Goal: Navigation & Orientation: Find specific page/section

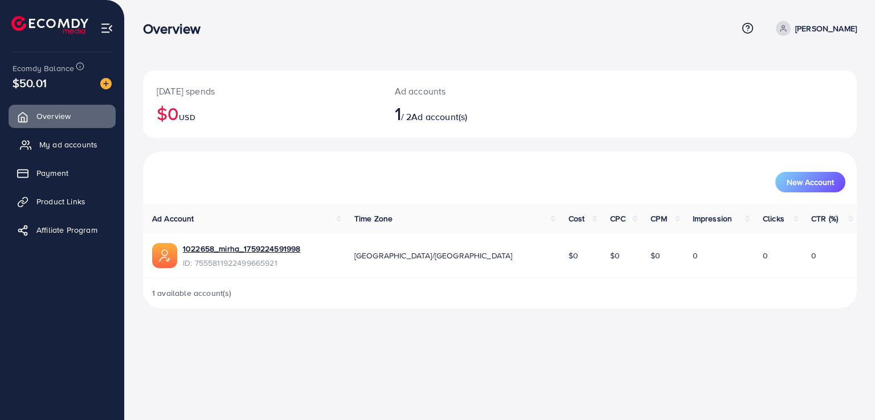
click at [39, 134] on link "My ad accounts" at bounding box center [62, 144] width 107 height 23
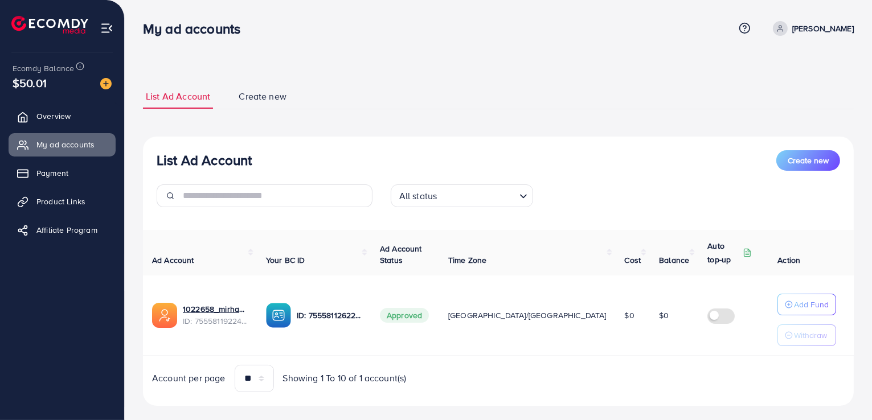
click at [55, 185] on ul "Overview My ad accounts Payment Product Links Affiliate Program" at bounding box center [62, 176] width 124 height 153
click at [51, 178] on span "Payment" at bounding box center [55, 172] width 32 height 11
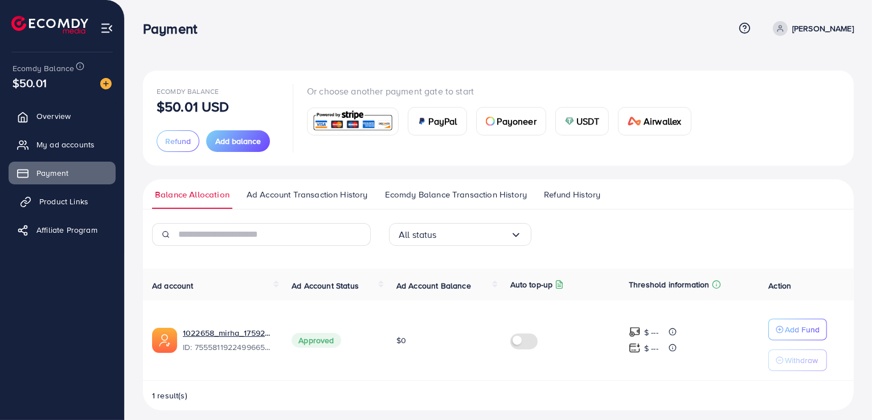
click at [46, 207] on link "Product Links" at bounding box center [62, 201] width 107 height 23
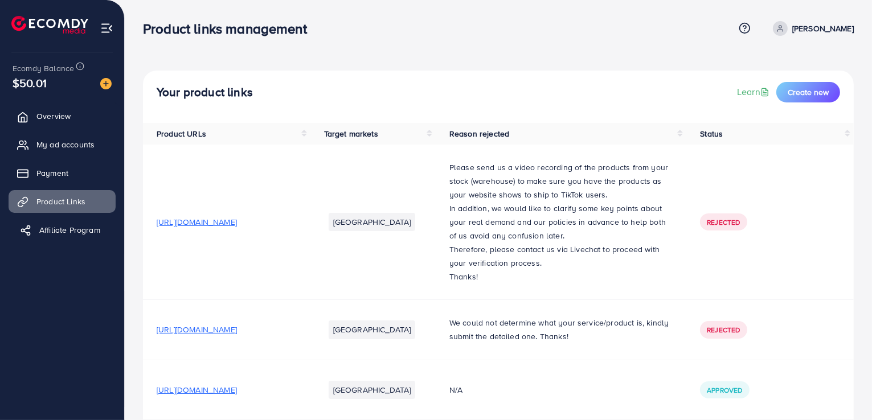
click at [50, 239] on link "Affiliate Program" at bounding box center [62, 230] width 107 height 23
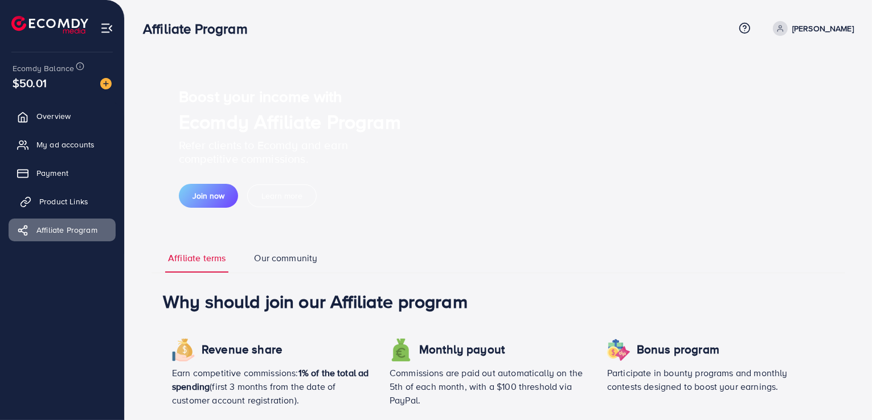
click at [51, 202] on span "Product Links" at bounding box center [63, 201] width 49 height 11
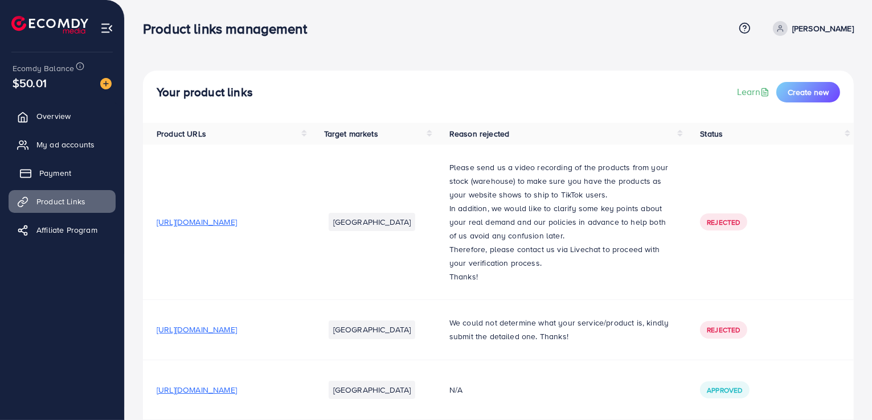
click at [48, 175] on span "Payment" at bounding box center [55, 172] width 32 height 11
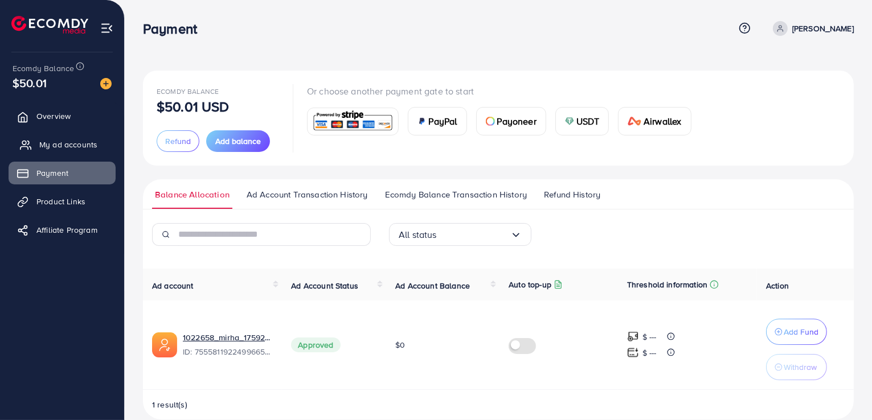
click at [55, 145] on span "My ad accounts" at bounding box center [68, 144] width 58 height 11
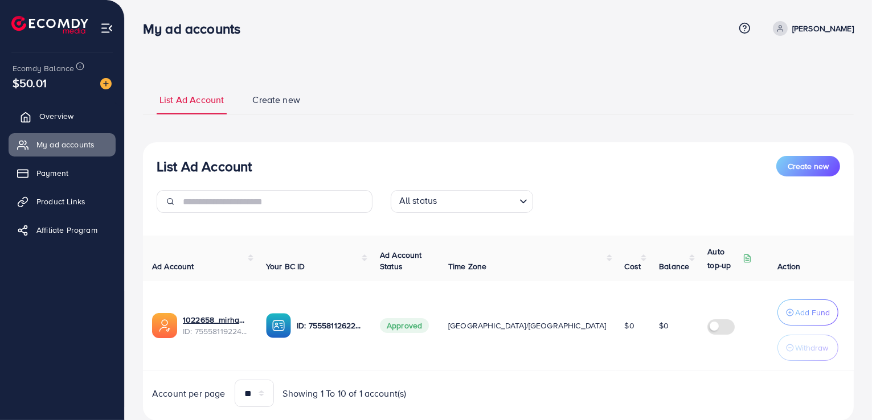
click at [55, 126] on link "Overview" at bounding box center [62, 116] width 107 height 23
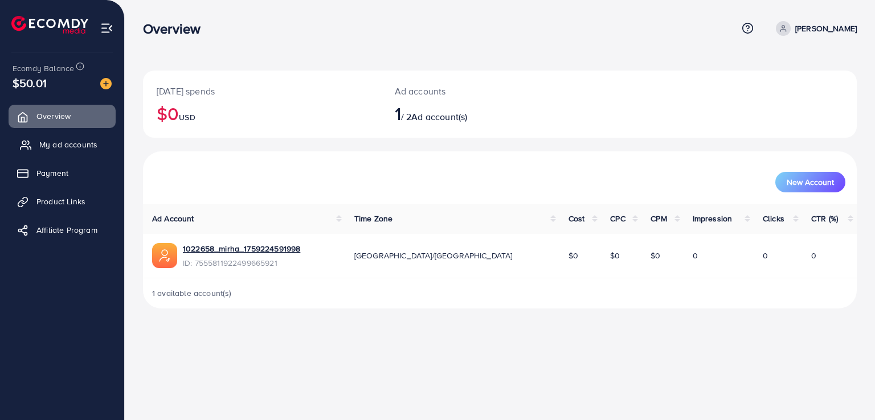
click at [54, 151] on link "My ad accounts" at bounding box center [62, 144] width 107 height 23
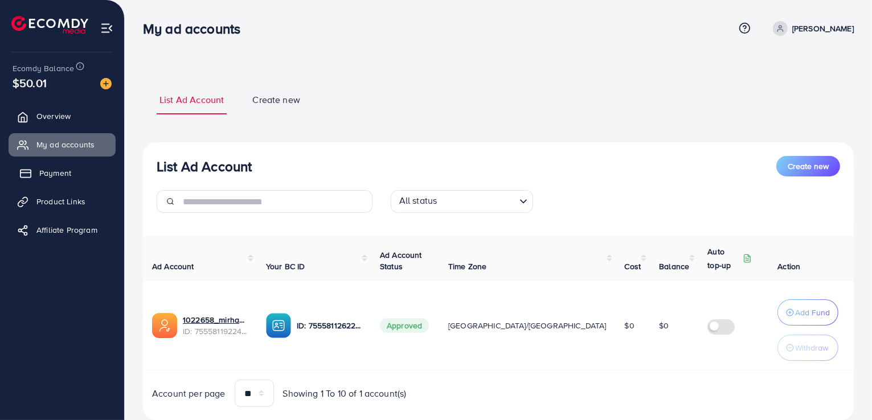
click at [54, 173] on span "Payment" at bounding box center [55, 172] width 32 height 11
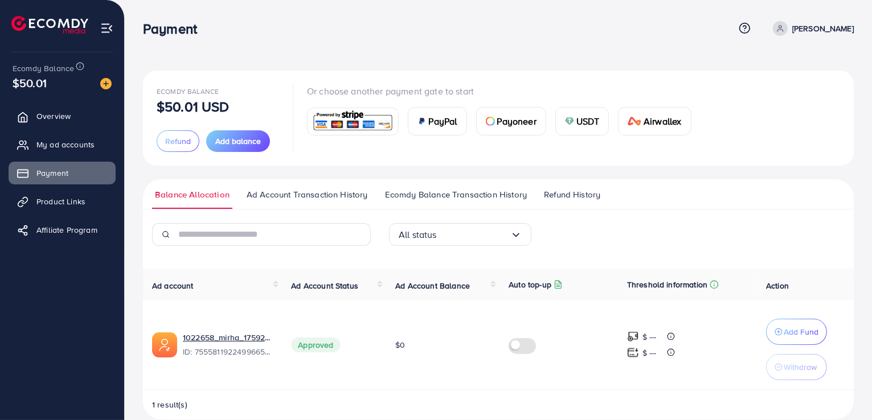
click at [58, 128] on ul "Overview My ad accounts Payment Product Links Affiliate Program" at bounding box center [62, 176] width 124 height 153
click at [61, 150] on span "My ad accounts" at bounding box center [68, 144] width 58 height 11
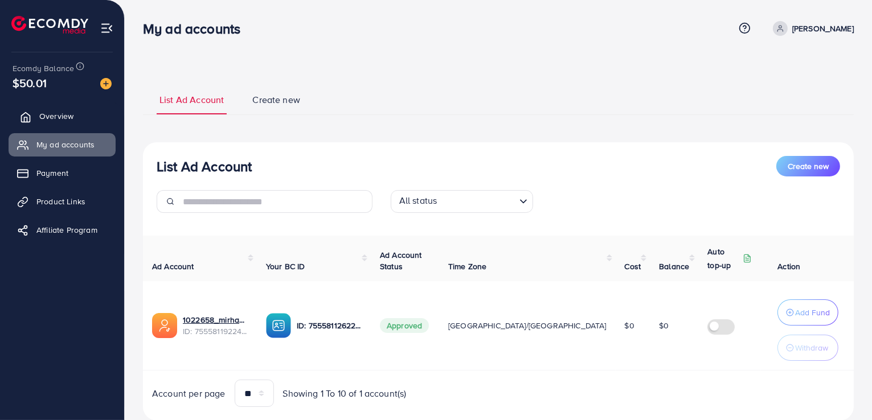
click at [55, 124] on link "Overview" at bounding box center [62, 116] width 107 height 23
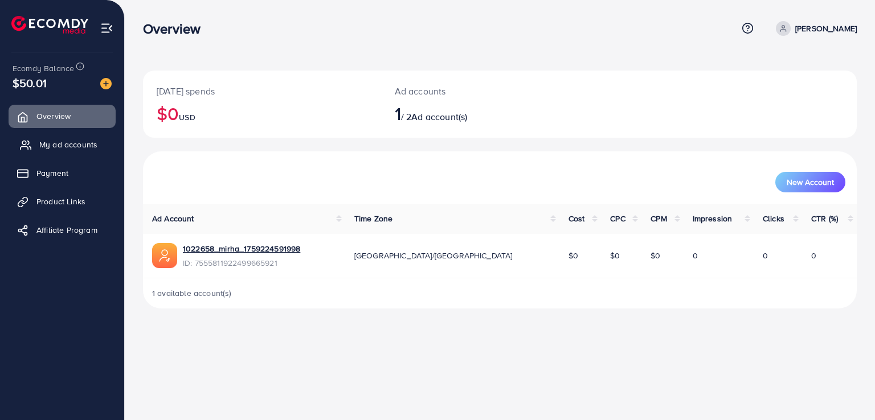
click at [66, 146] on span "My ad accounts" at bounding box center [68, 144] width 58 height 11
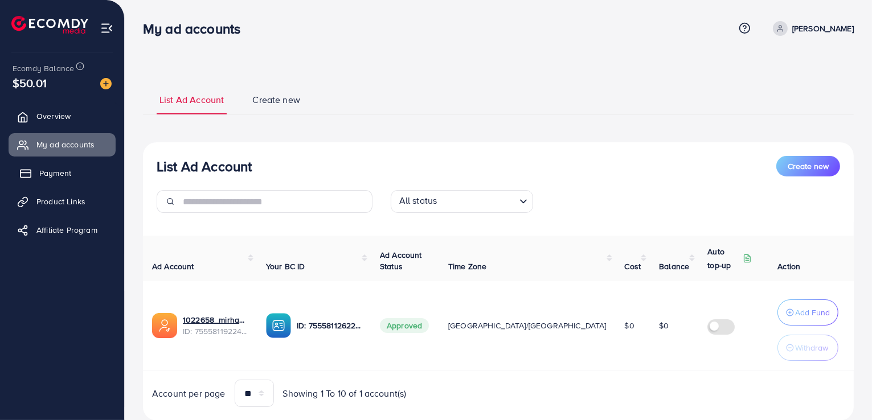
click at [62, 173] on span "Payment" at bounding box center [55, 172] width 32 height 11
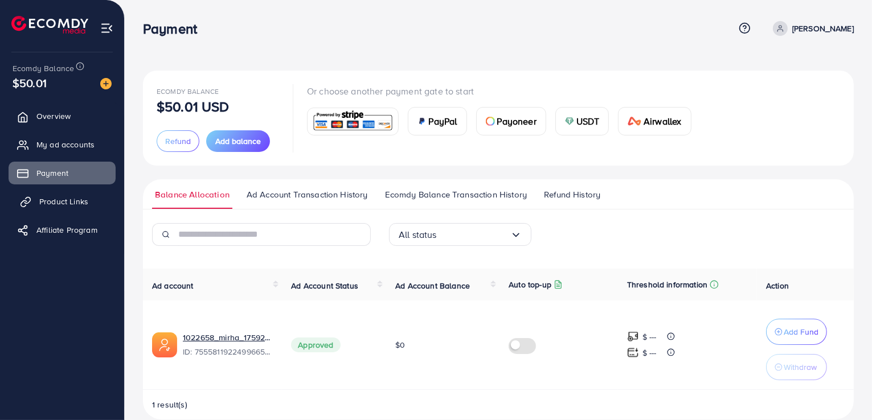
click at [62, 204] on span "Product Links" at bounding box center [63, 201] width 49 height 11
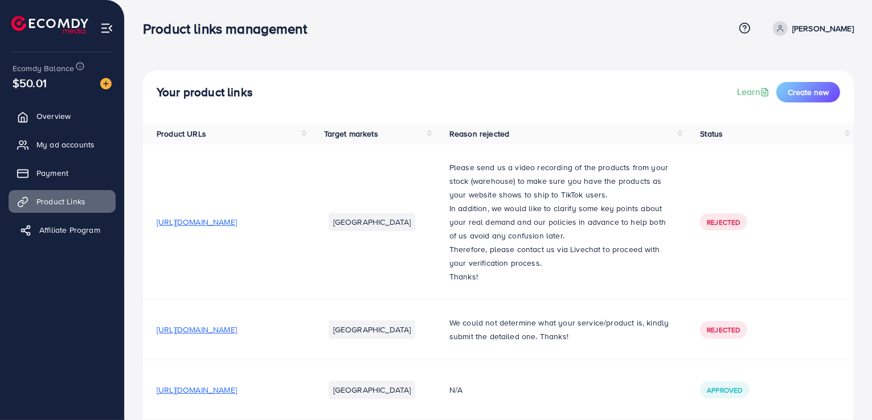
click at [88, 224] on span "Affiliate Program" at bounding box center [69, 229] width 61 height 11
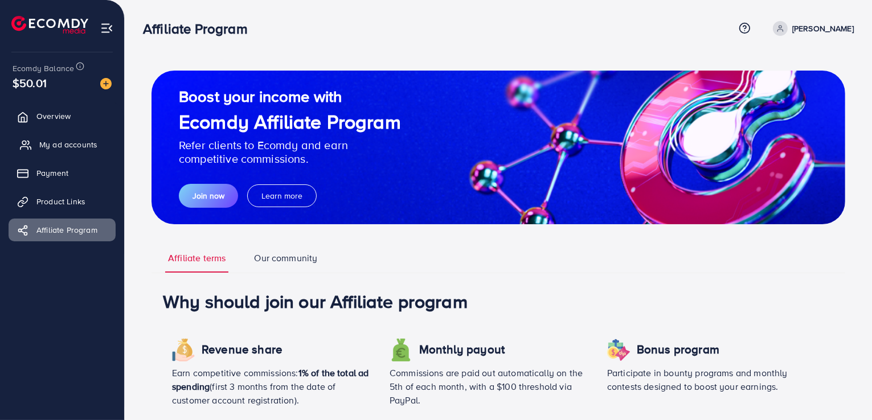
click at [69, 151] on link "My ad accounts" at bounding box center [62, 144] width 107 height 23
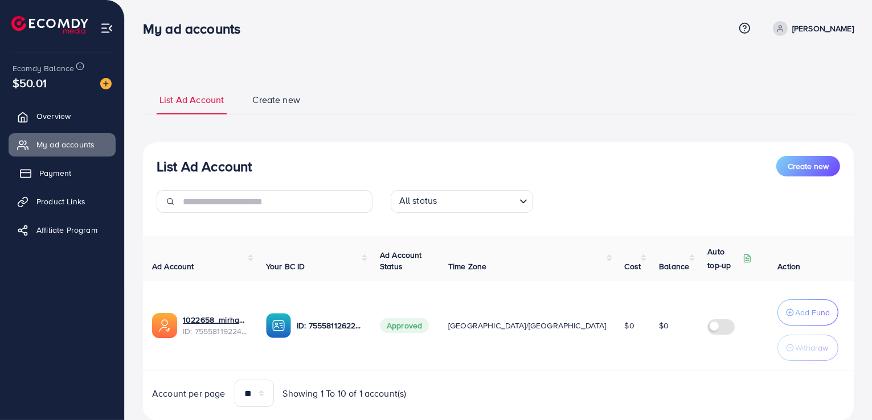
click at [55, 167] on span "Payment" at bounding box center [55, 172] width 32 height 11
